Goal: Task Accomplishment & Management: Use online tool/utility

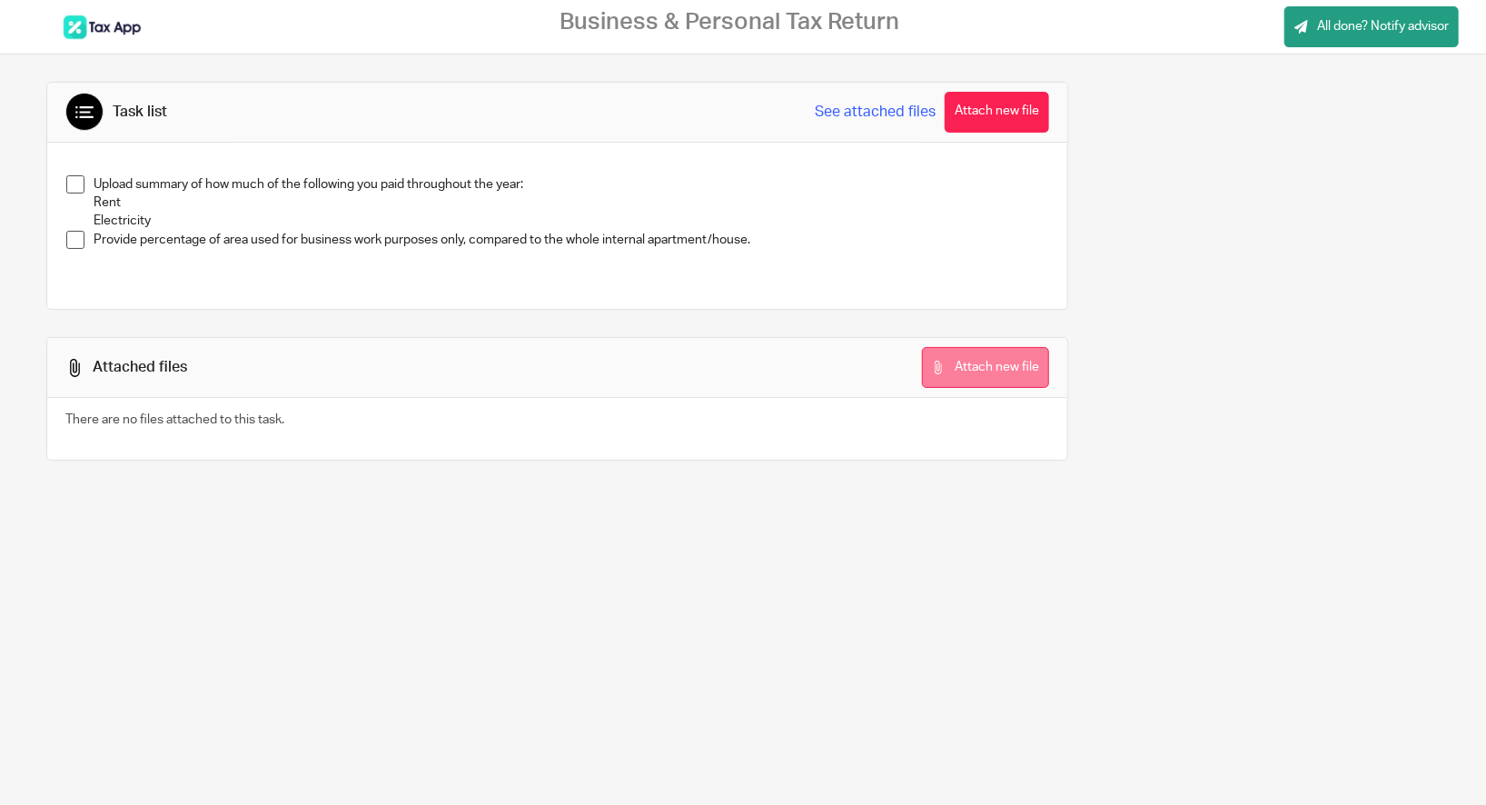
click at [983, 363] on button "Attach new file" at bounding box center [985, 367] width 127 height 41
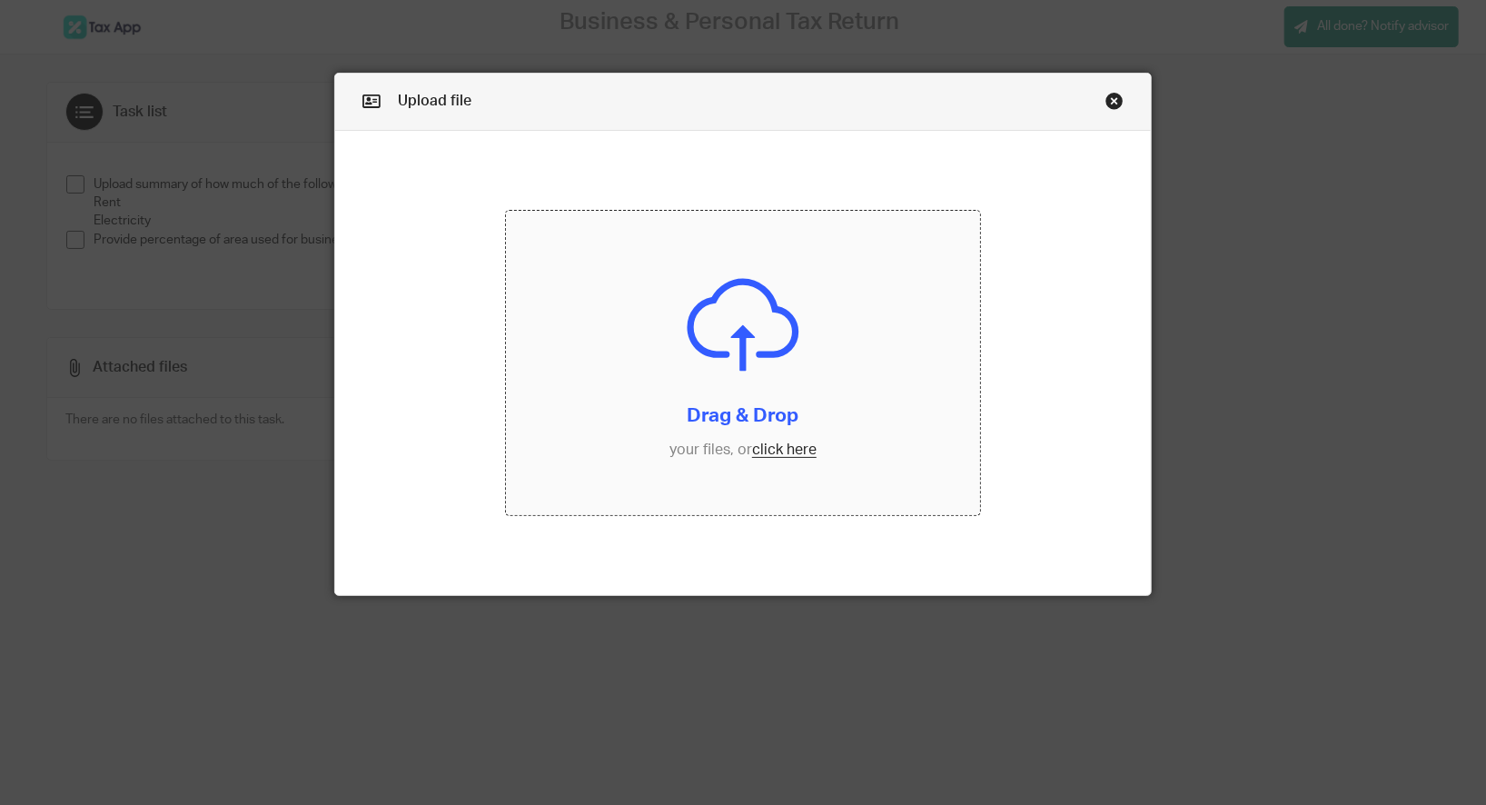
click at [732, 348] on input "file" at bounding box center [743, 363] width 474 height 304
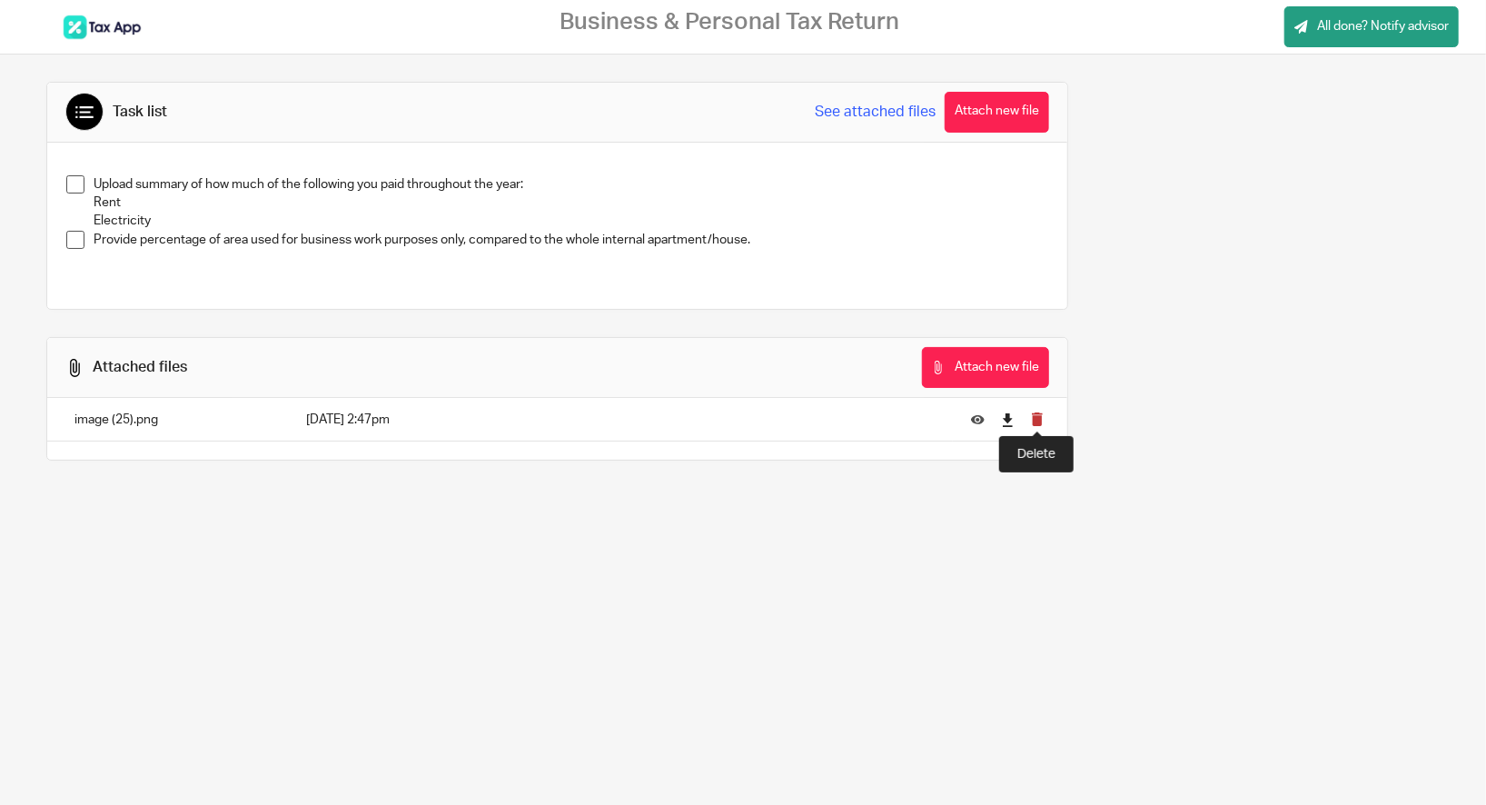
click at [1043, 418] on icon "submit" at bounding box center [1038, 419] width 14 height 14
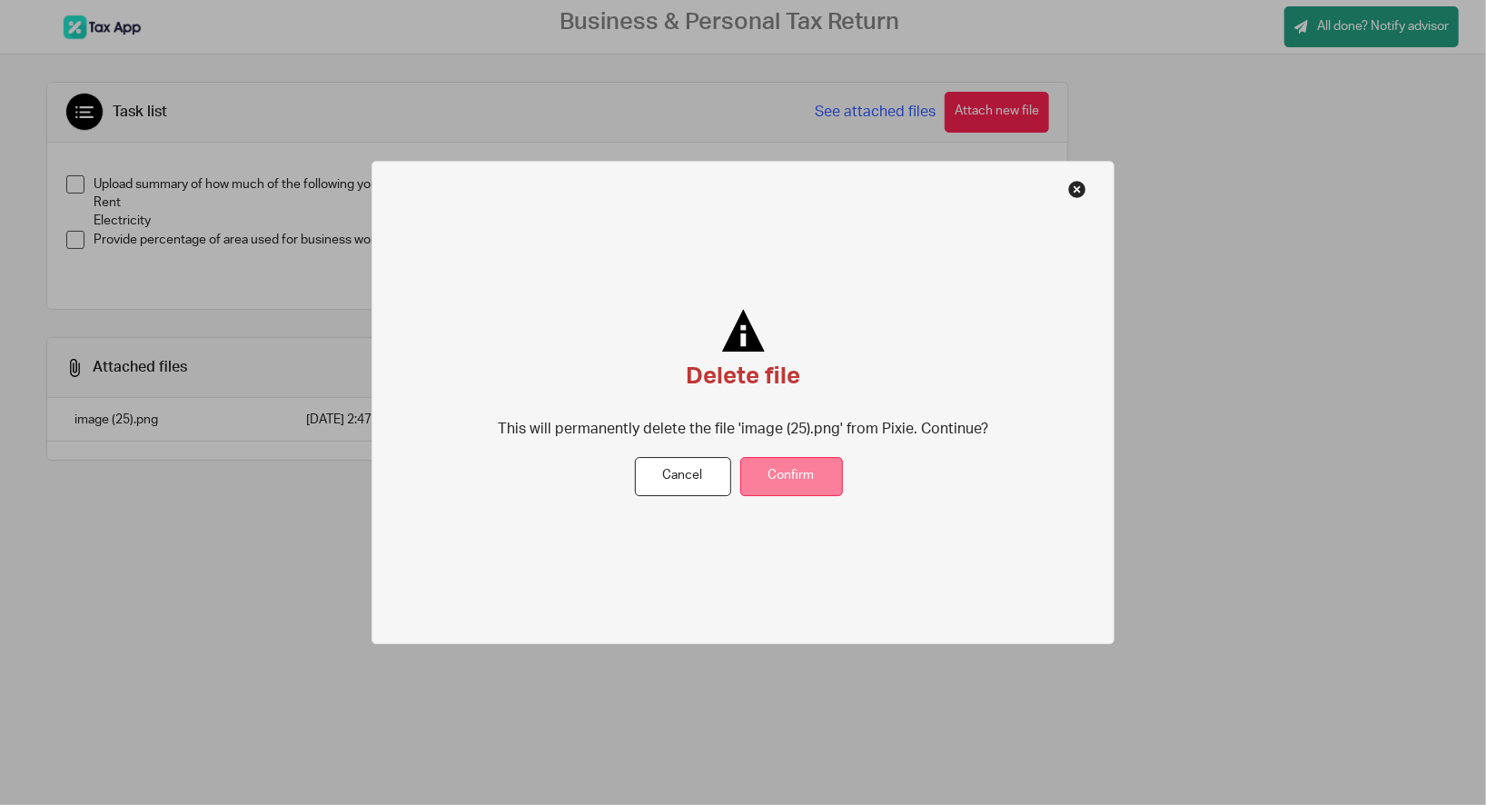
click at [789, 484] on button "Confirm" at bounding box center [791, 476] width 103 height 39
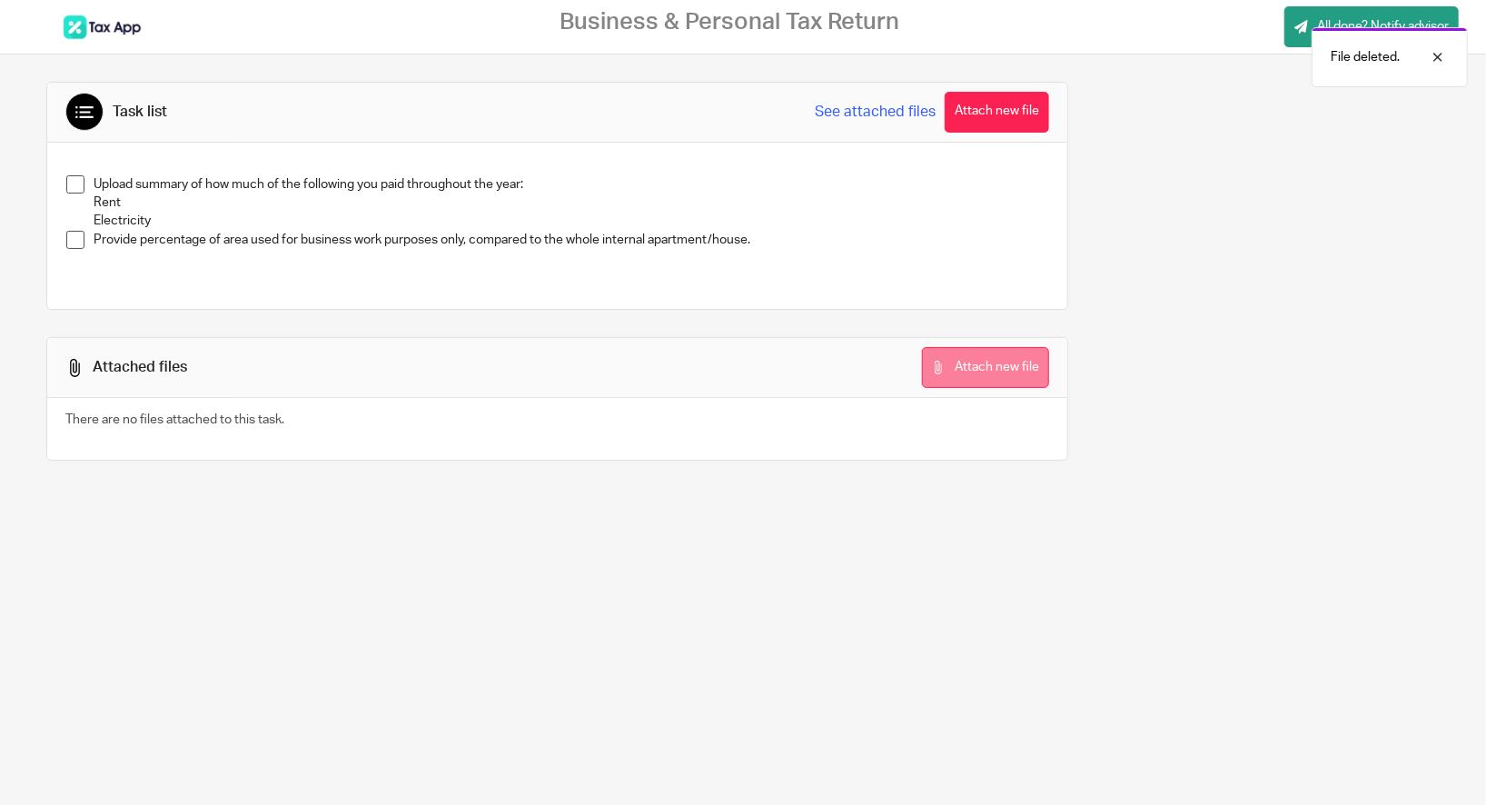
click at [995, 381] on button "Attach new file" at bounding box center [985, 367] width 127 height 41
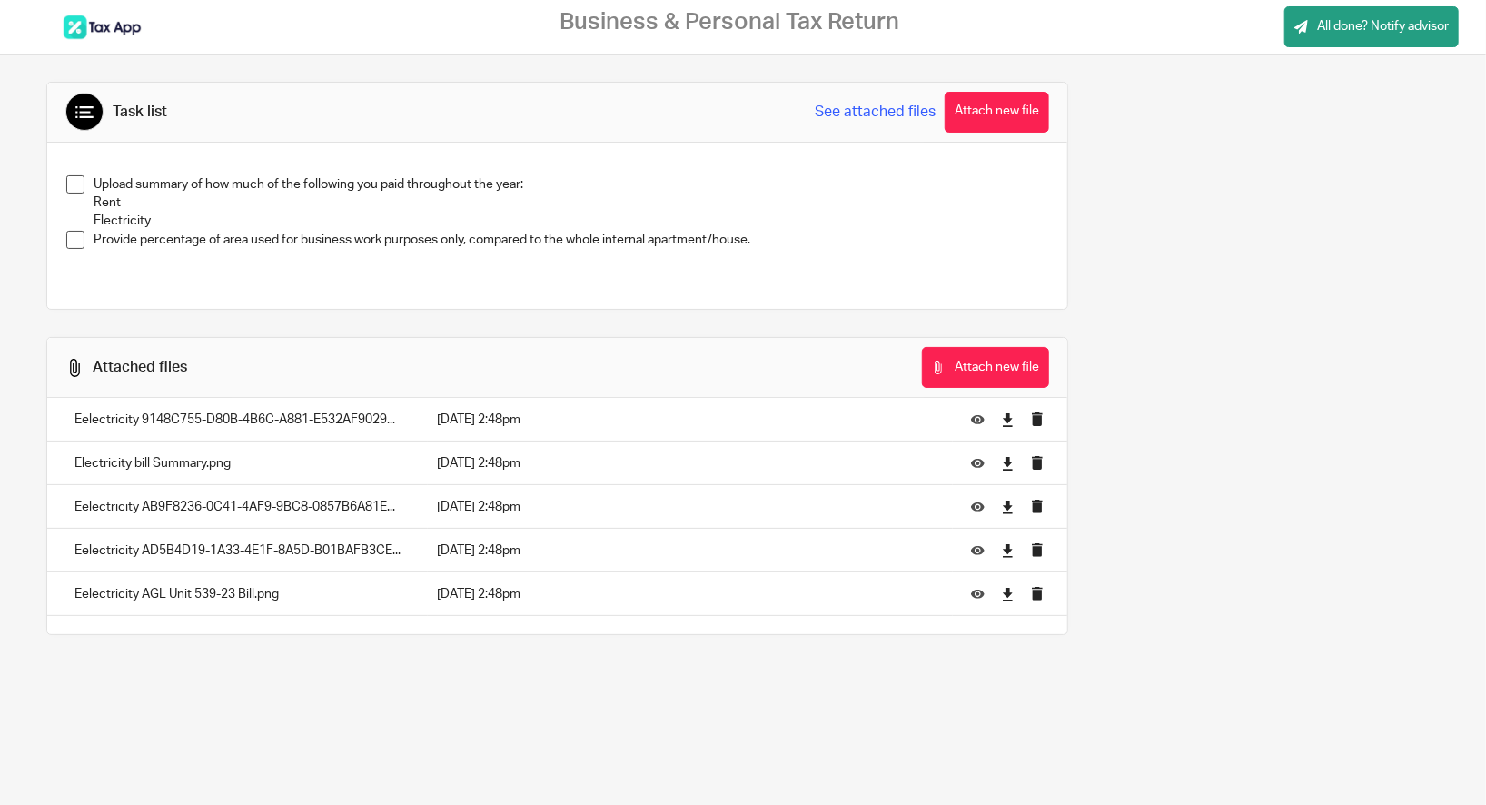
click at [76, 188] on span at bounding box center [75, 184] width 18 height 18
click at [948, 372] on button "Attach new file" at bounding box center [985, 367] width 127 height 41
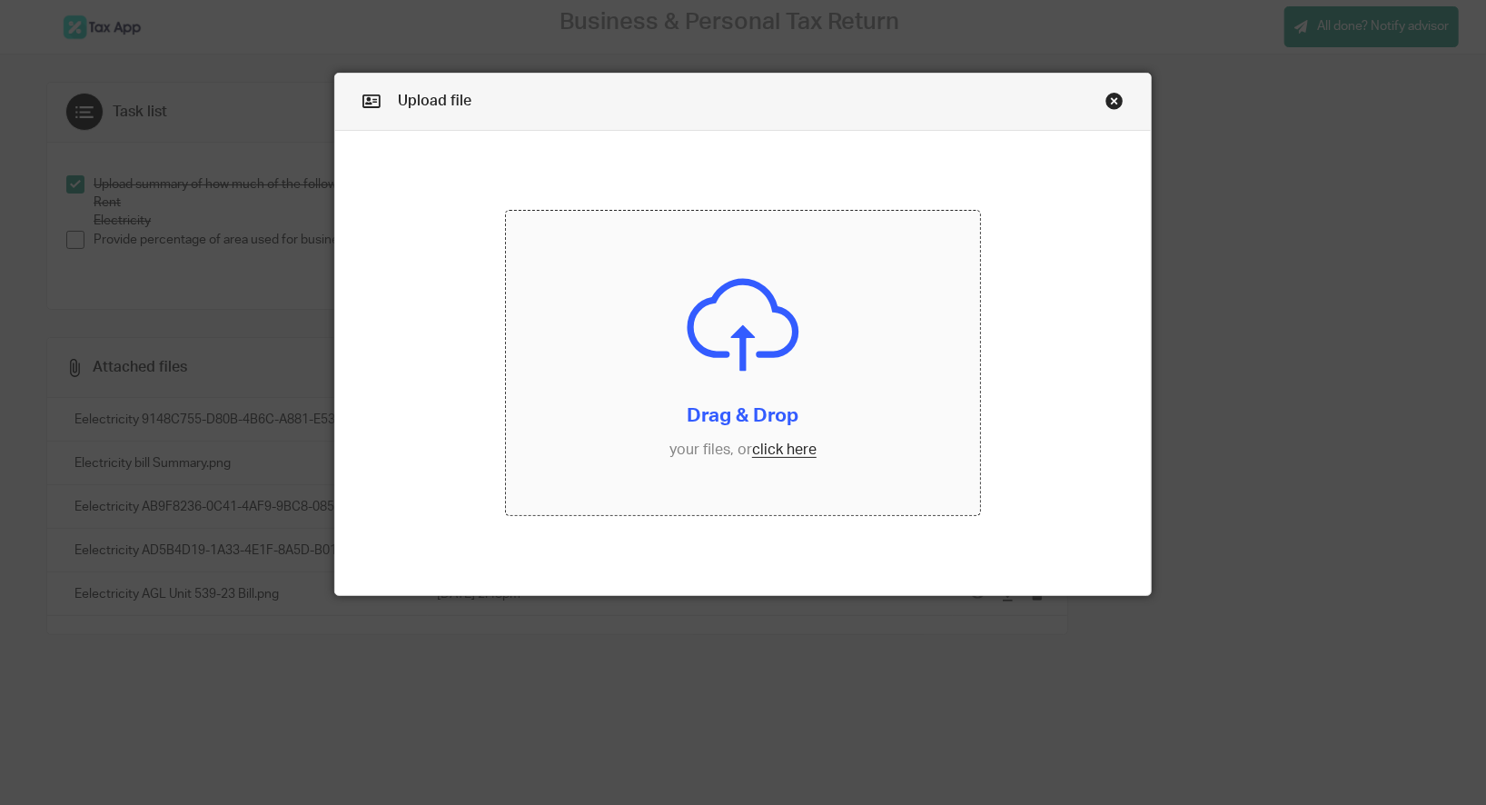
click at [738, 417] on input "file" at bounding box center [743, 363] width 474 height 304
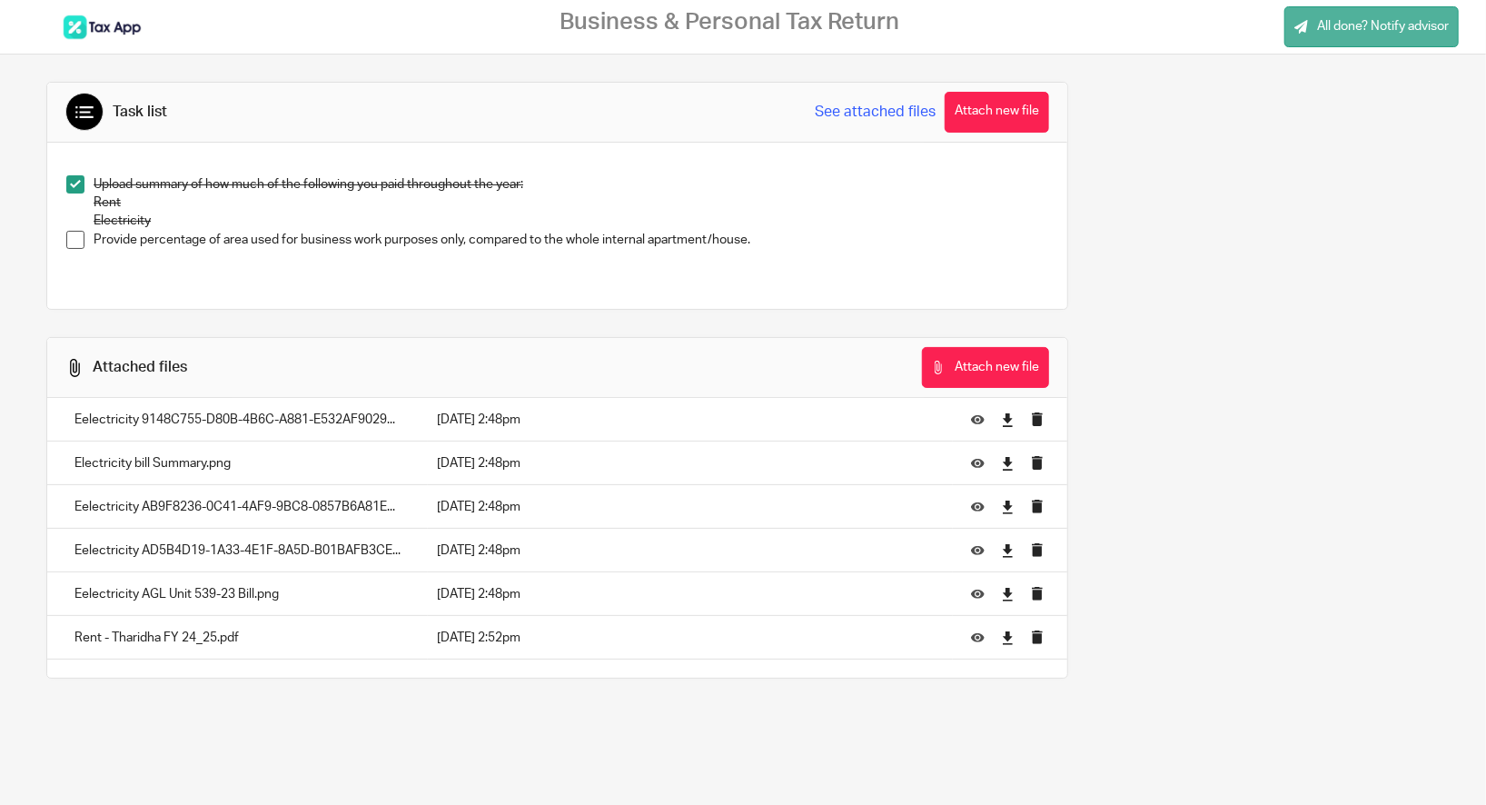
click at [1327, 34] on span "All done? Notify advisor" at bounding box center [1383, 26] width 132 height 18
click at [76, 244] on span at bounding box center [75, 240] width 18 height 18
